Goal: Information Seeking & Learning: Find specific page/section

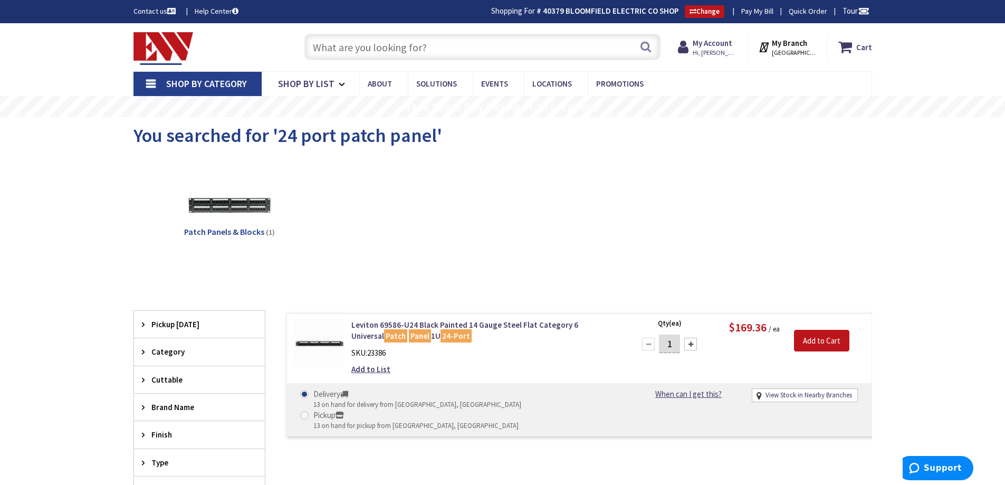
click at [454, 50] on input "text" at bounding box center [482, 47] width 356 height 26
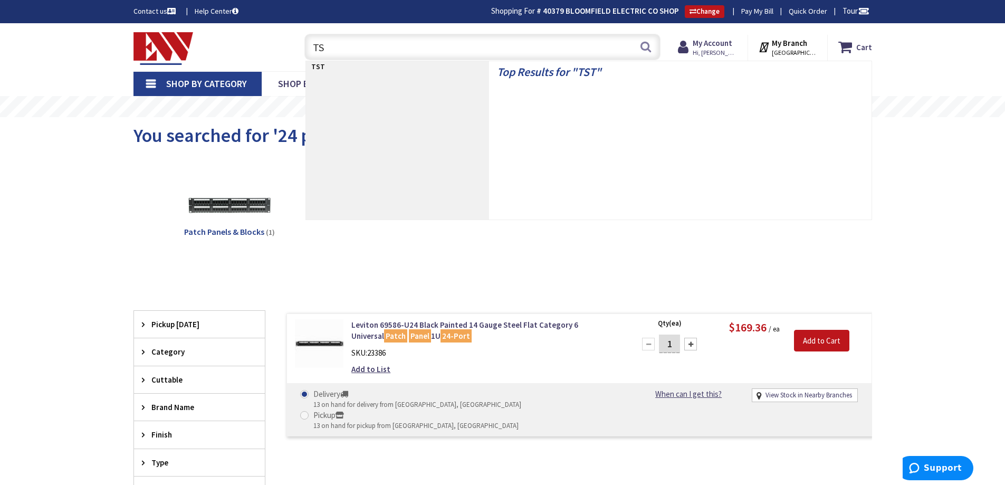
type input "T"
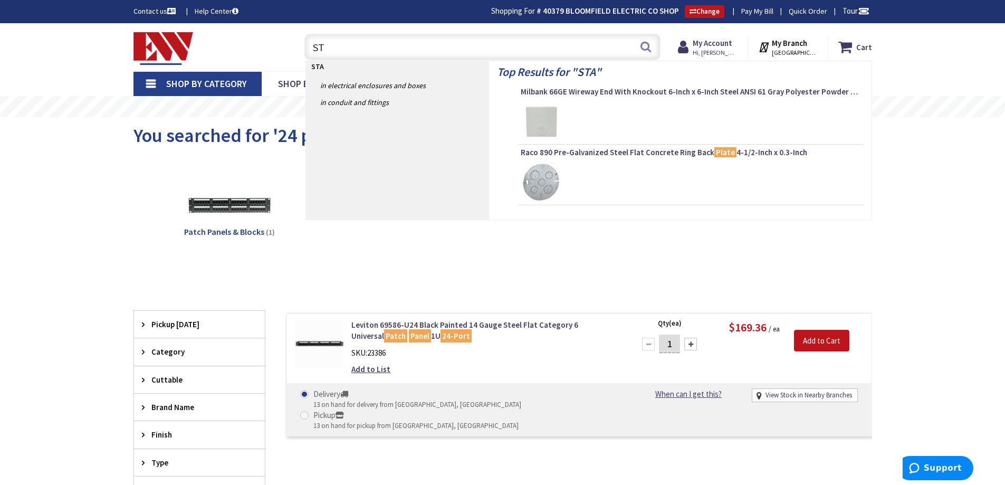
type input "S"
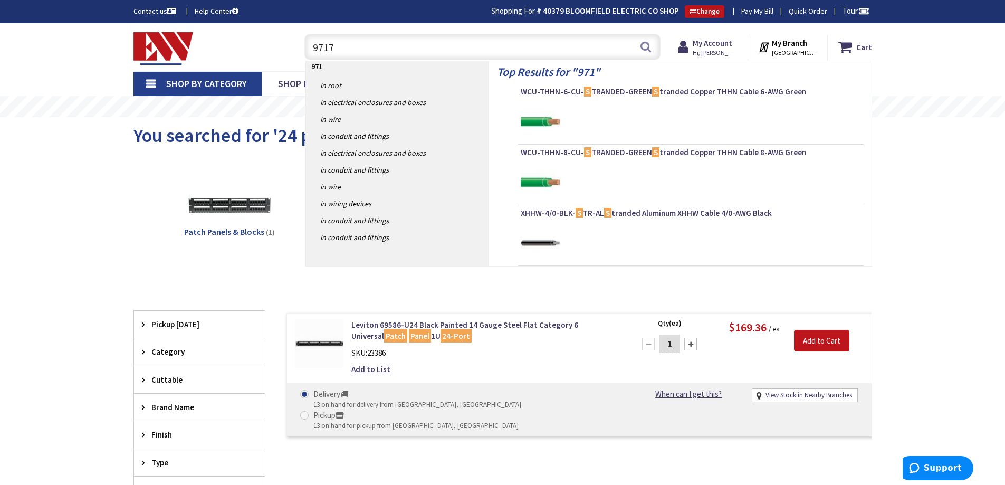
type input "97171"
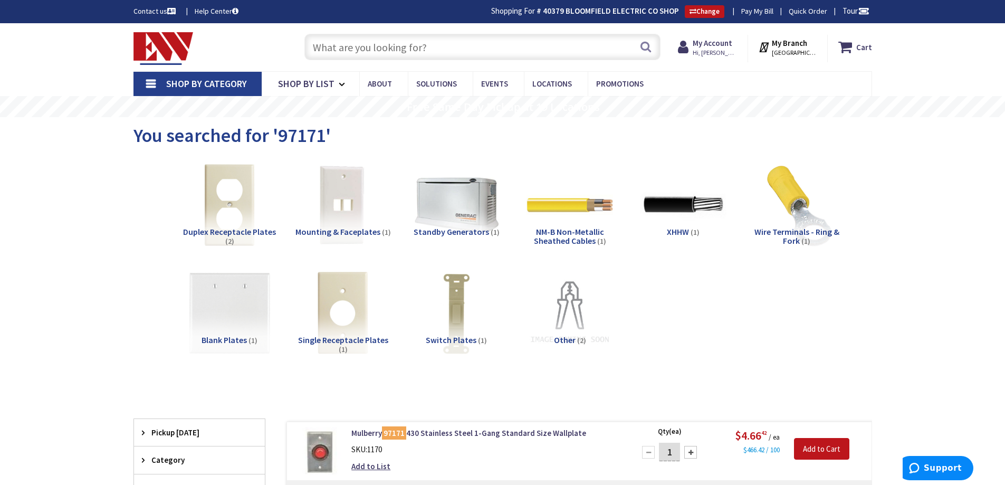
click at [355, 41] on input "text" at bounding box center [482, 47] width 356 height 26
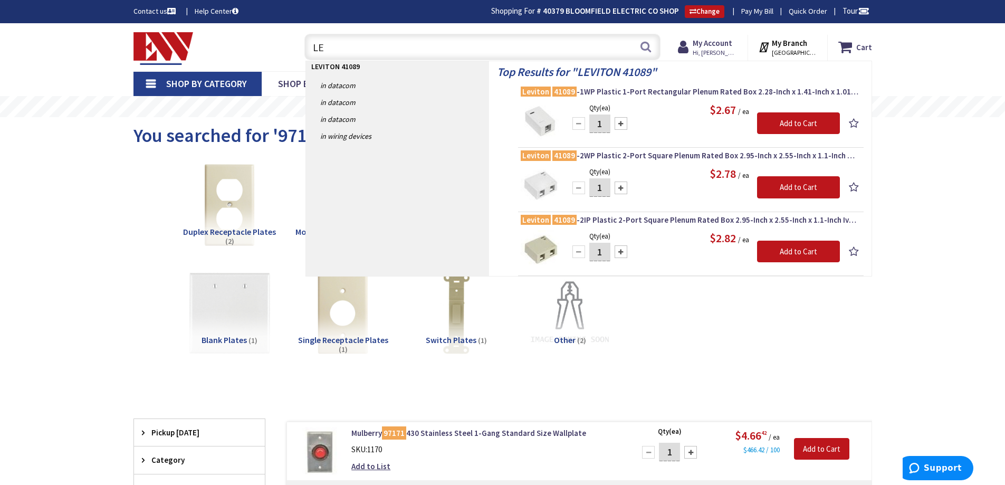
type input "L"
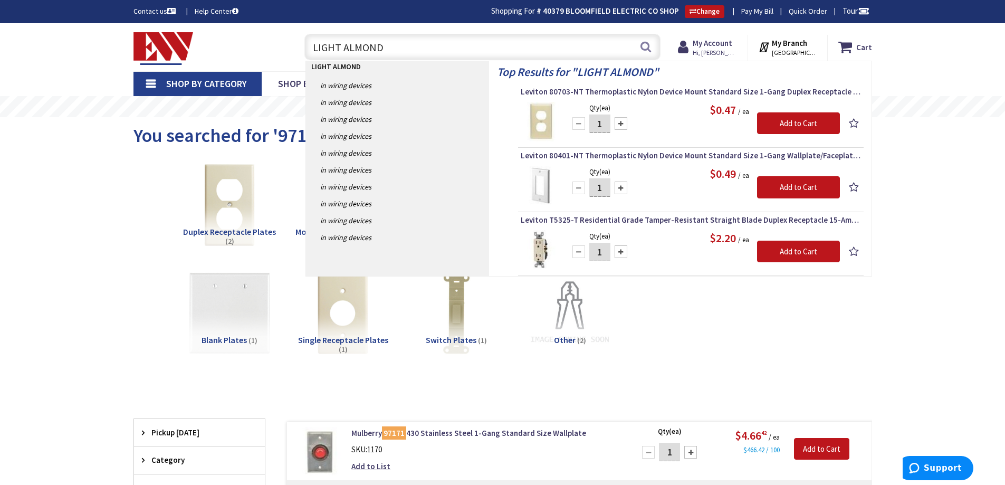
type input "LIGHT ALMOND 2"
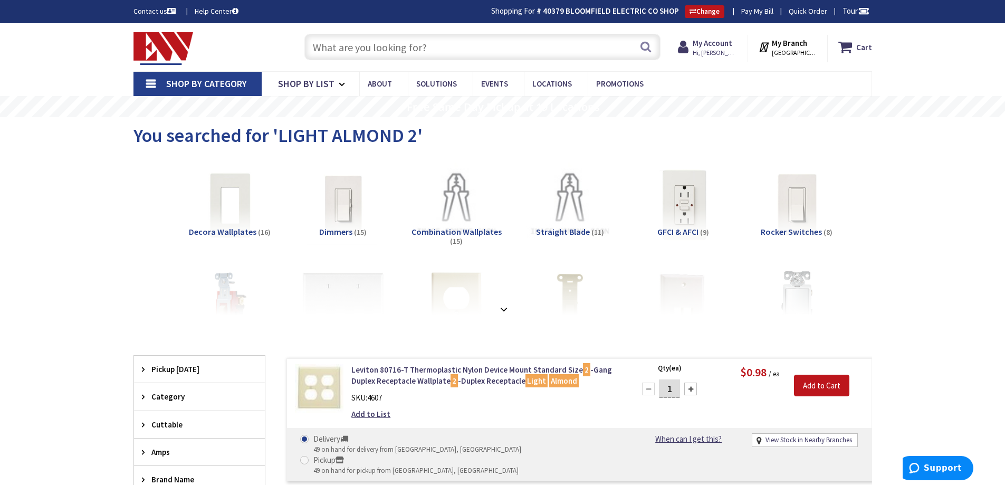
click at [397, 48] on input "text" at bounding box center [482, 47] width 356 height 26
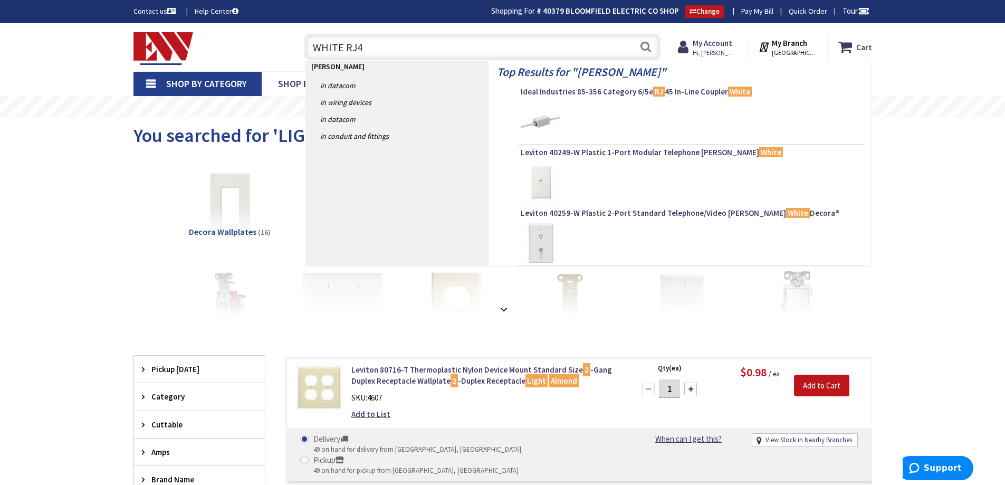
type input "WHITE RJ45"
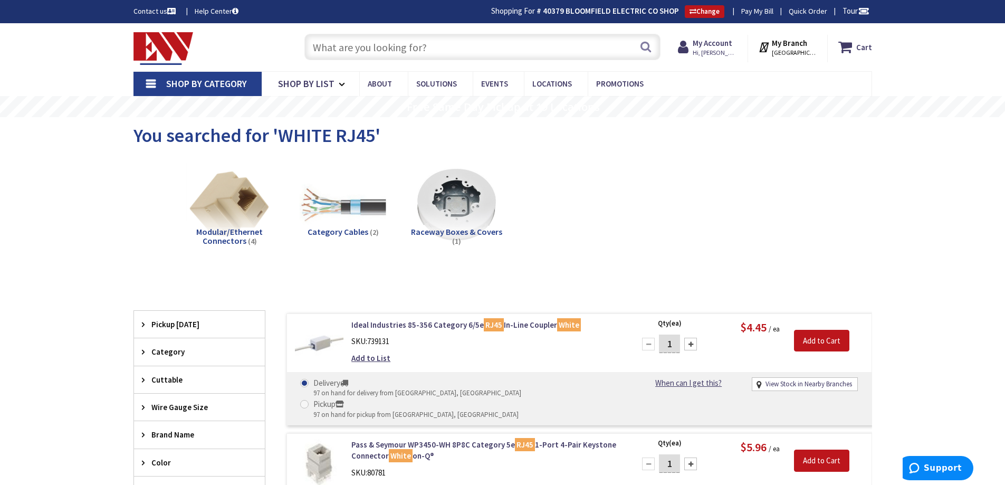
click at [458, 43] on input "text" at bounding box center [482, 47] width 356 height 26
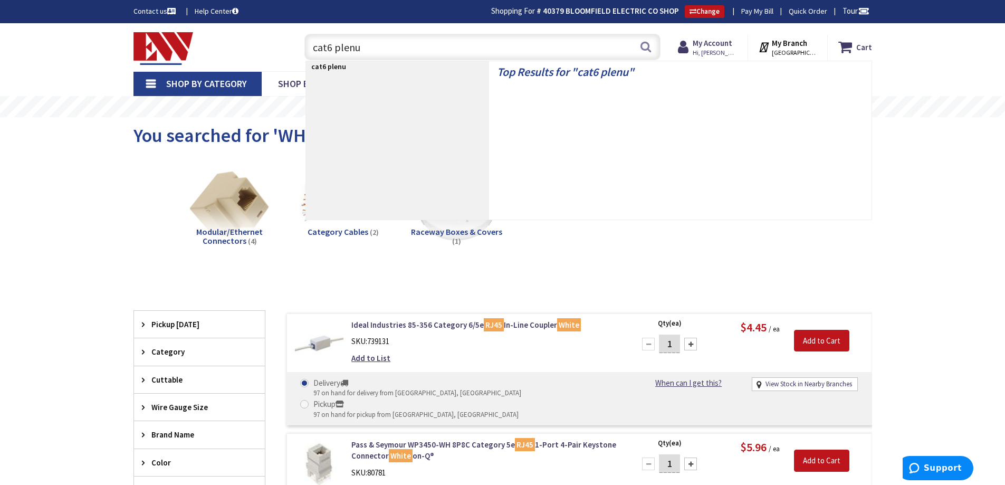
type input "cat6 plenum"
